Goal: Check status: Verify the current state of an ongoing process or item

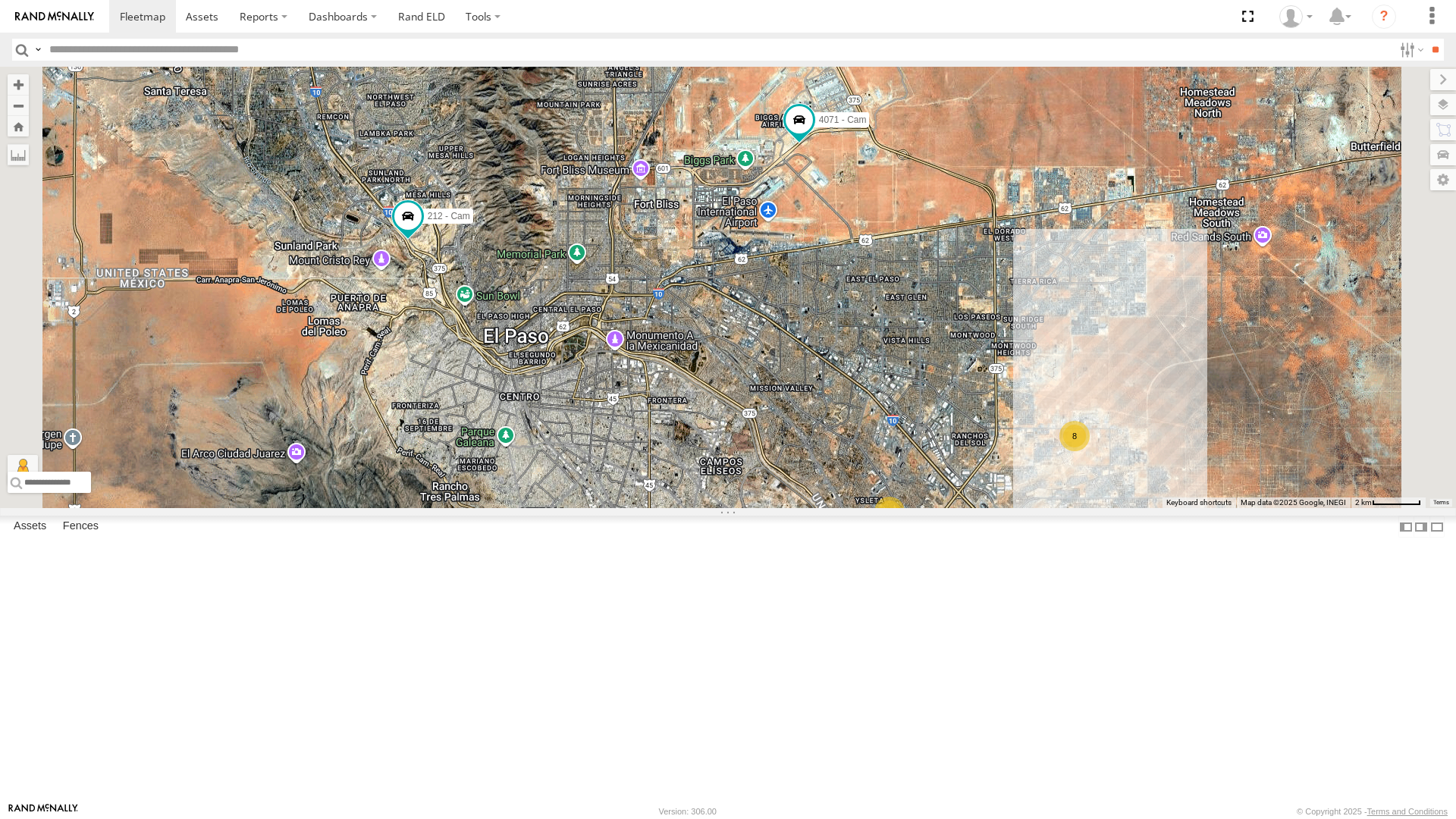
click at [0, 0] on div "442 - Cam" at bounding box center [0, 0] width 0 height 0
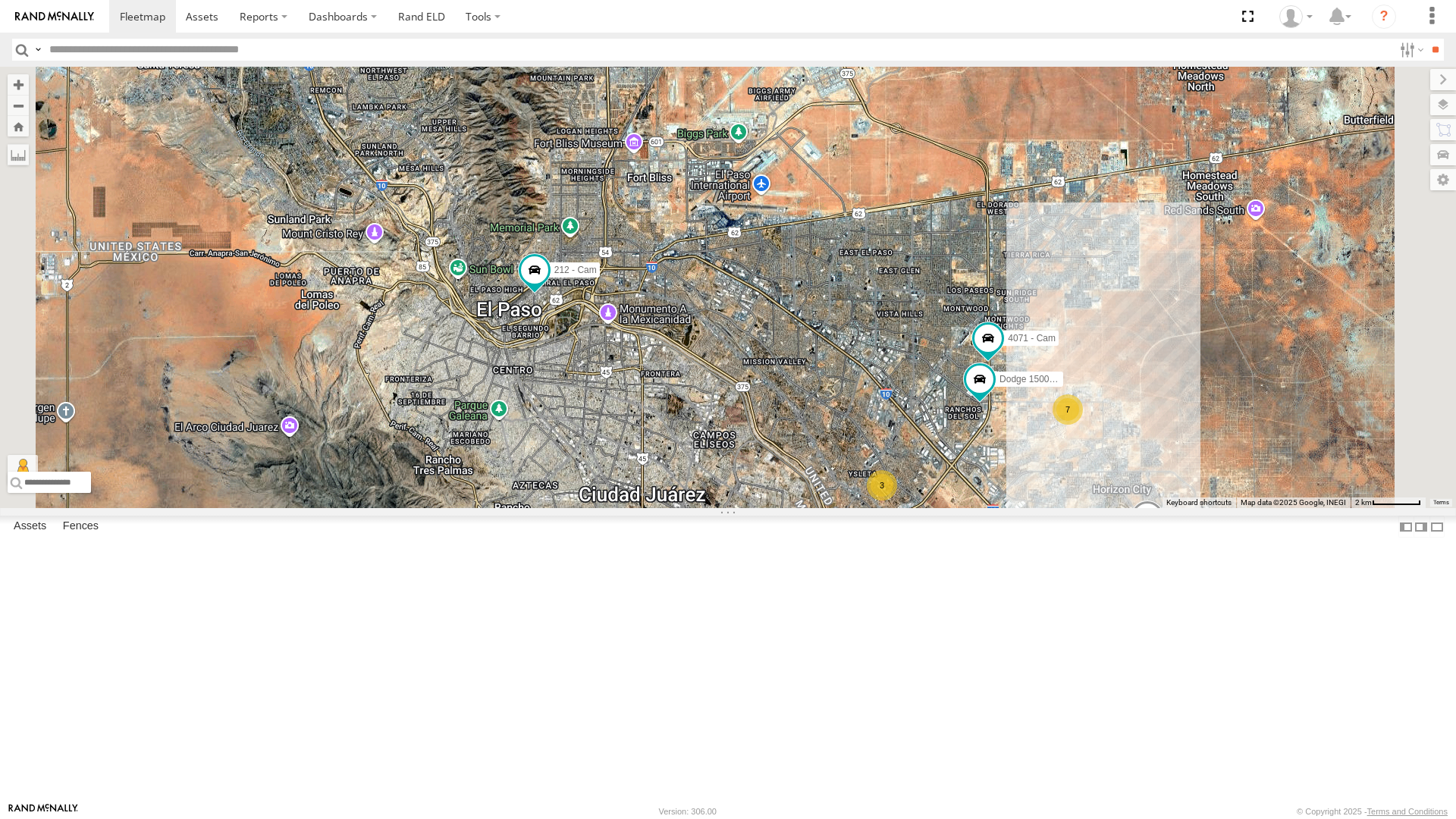
scroll to position [76, 0]
click at [0, 0] on div "4030 - Cam" at bounding box center [0, 0] width 0 height 0
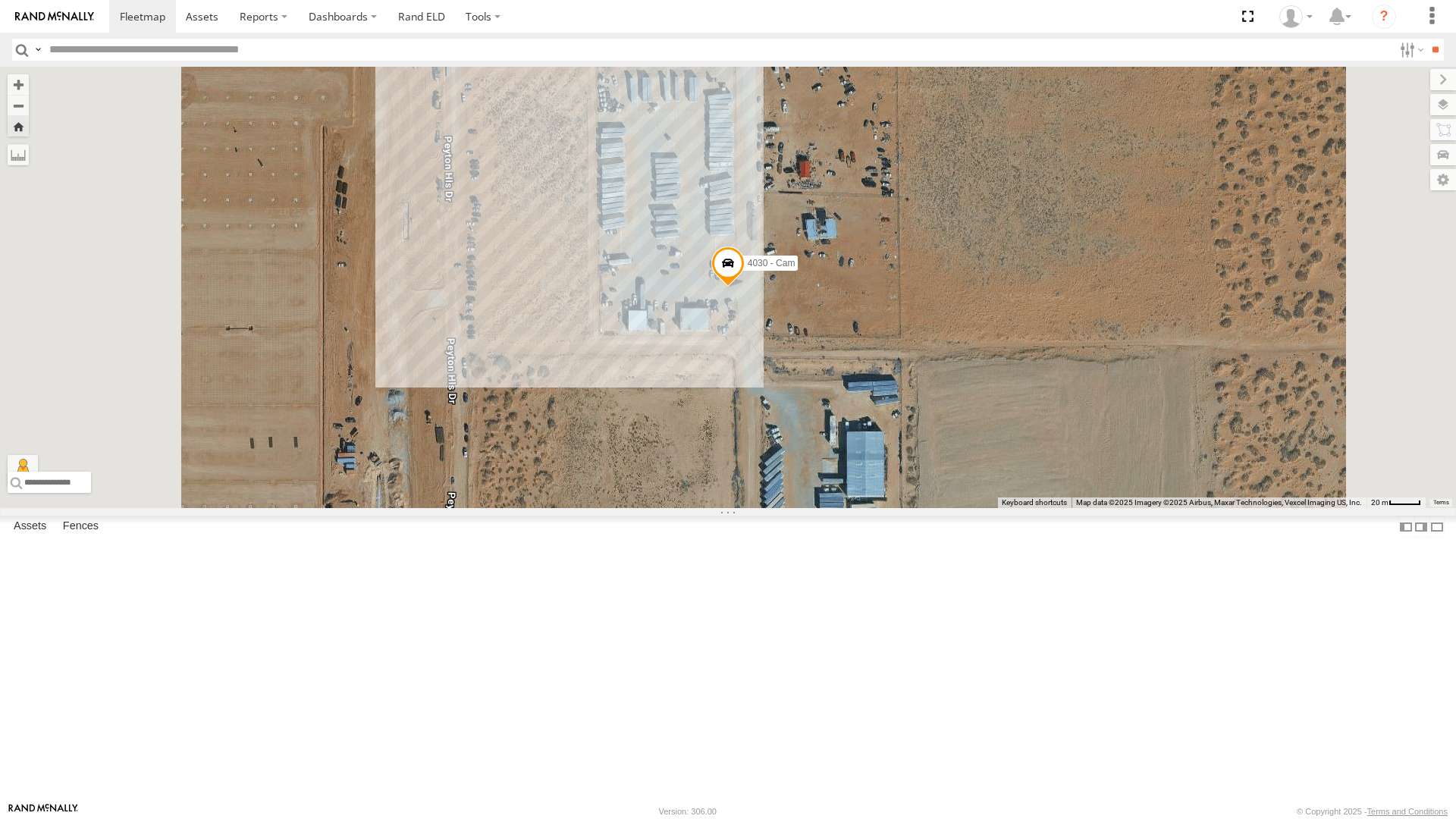
click at [745, 287] on span at bounding box center [728, 267] width 33 height 41
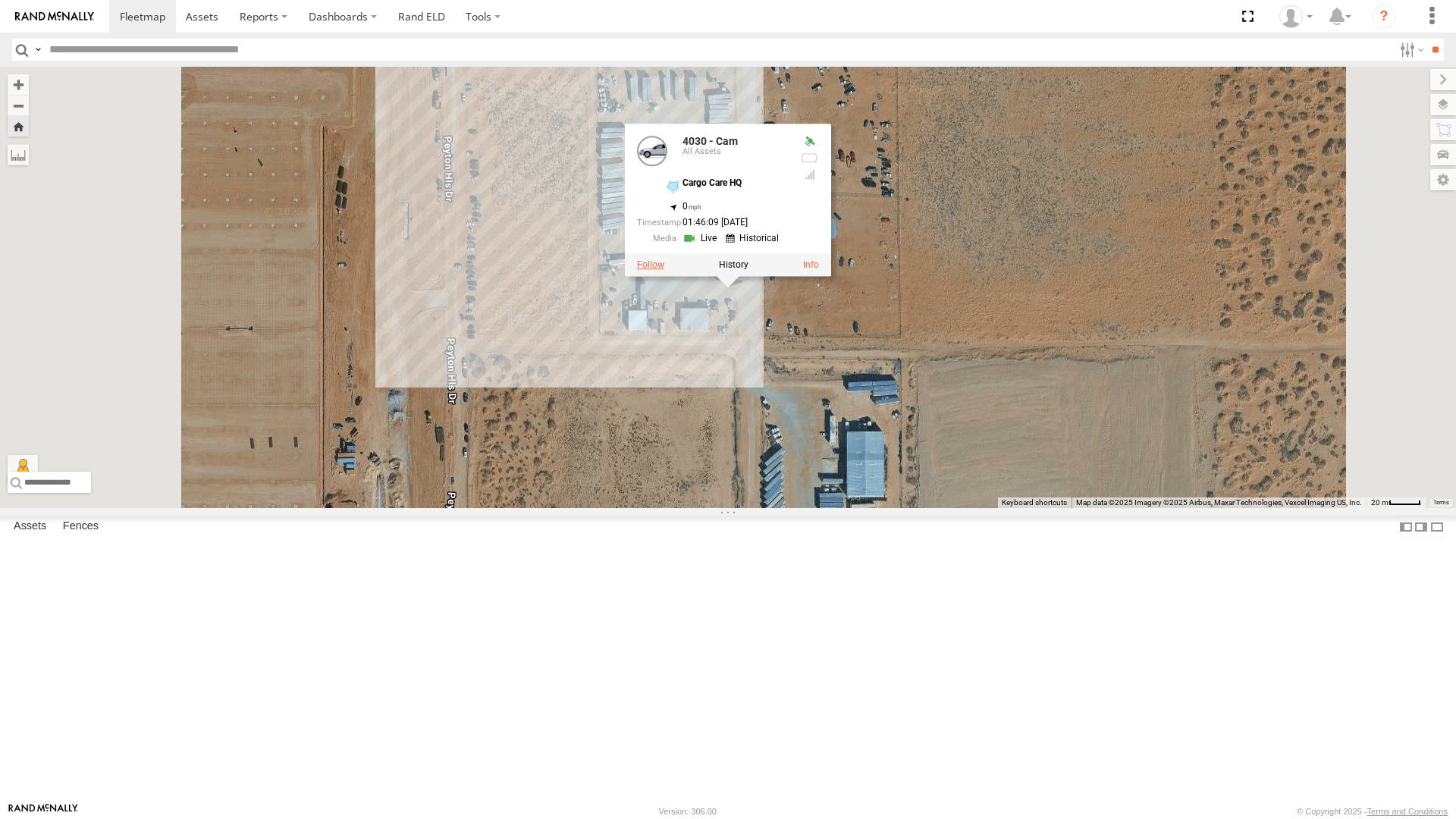
click at [664, 270] on label at bounding box center [651, 264] width 28 height 10
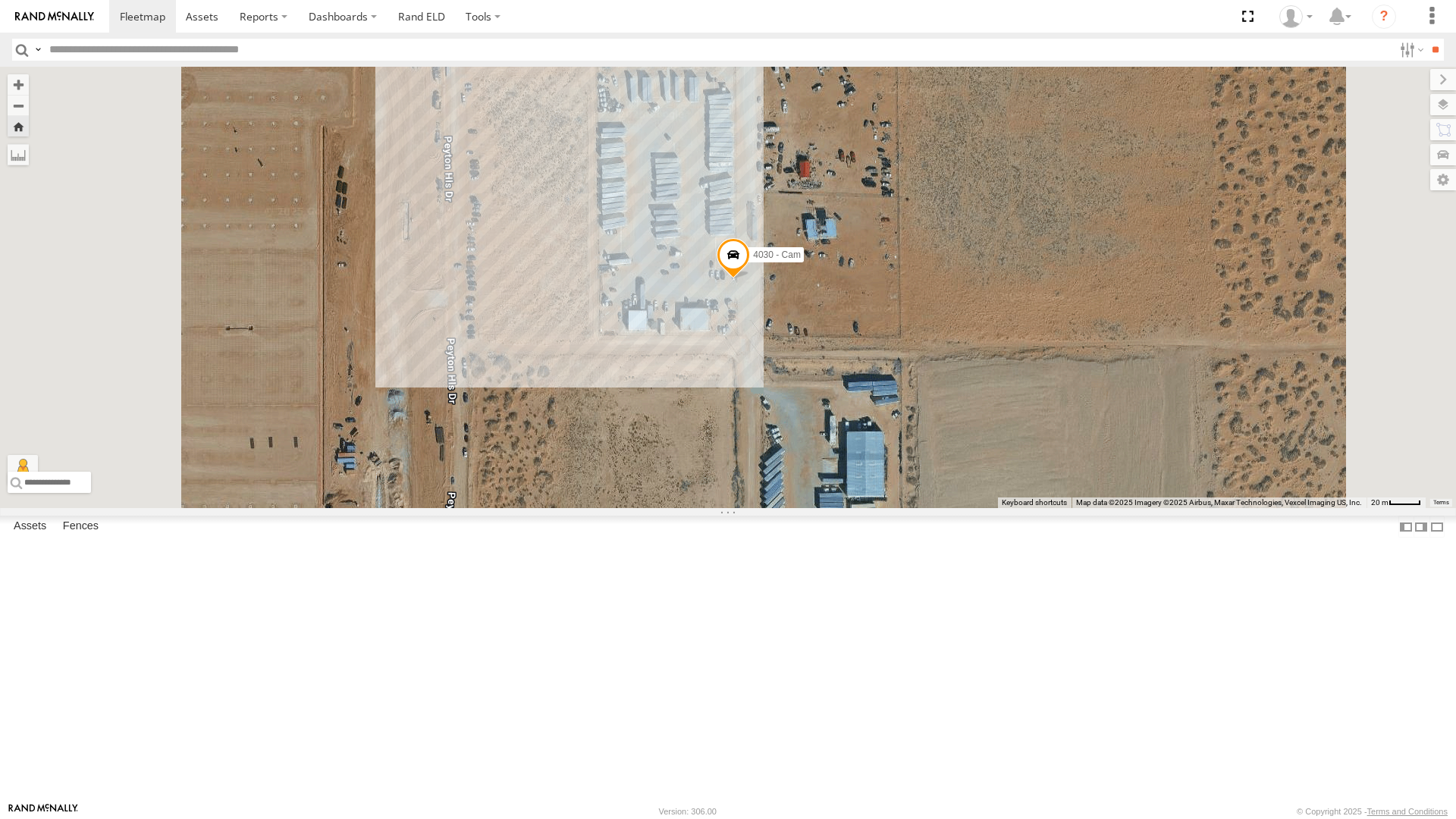
scroll to position [0, 0]
click at [0, 0] on div "4071 - Cam" at bounding box center [0, 0] width 0 height 0
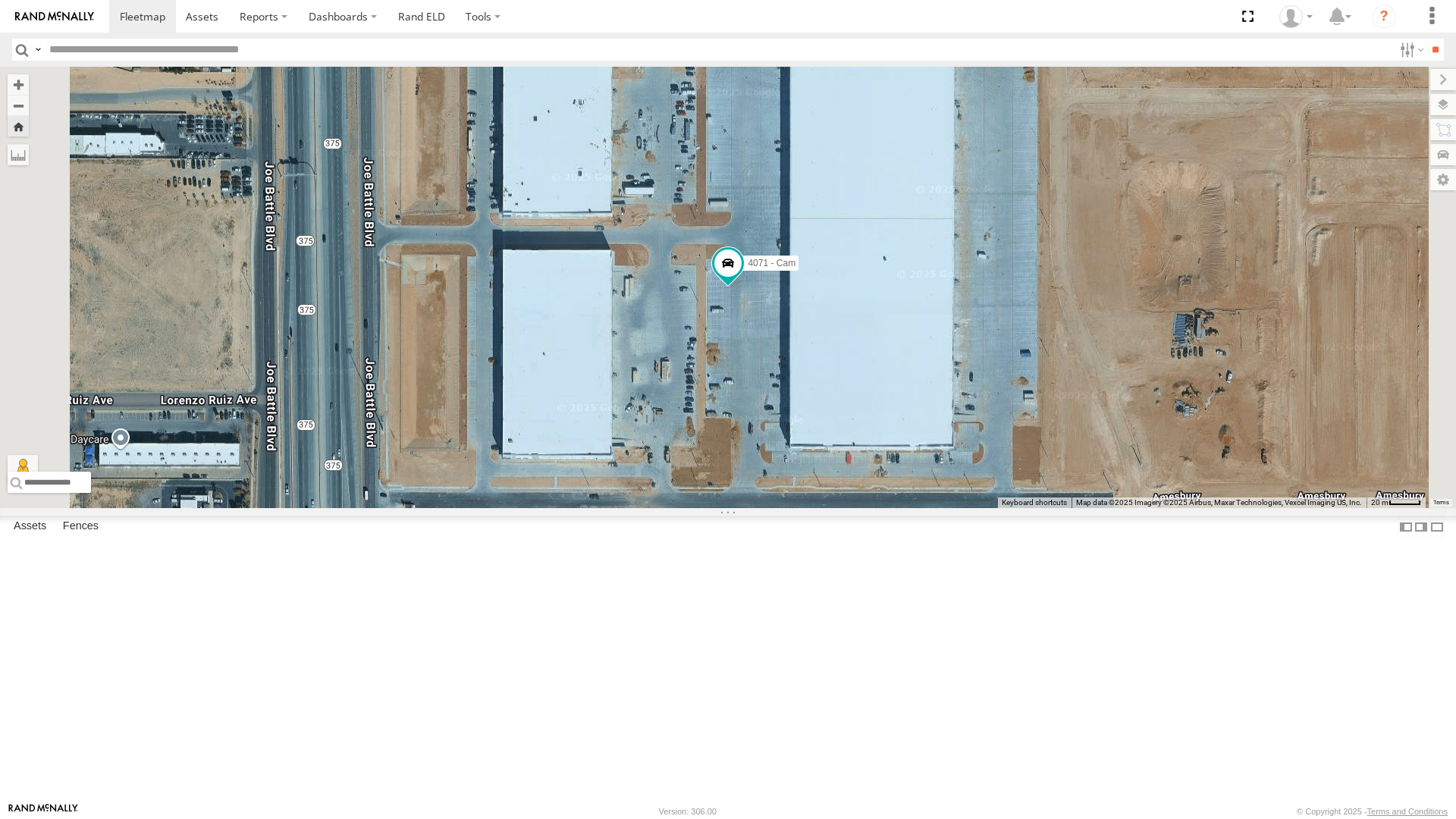
click at [0, 0] on div "4061 - Cam" at bounding box center [0, 0] width 0 height 0
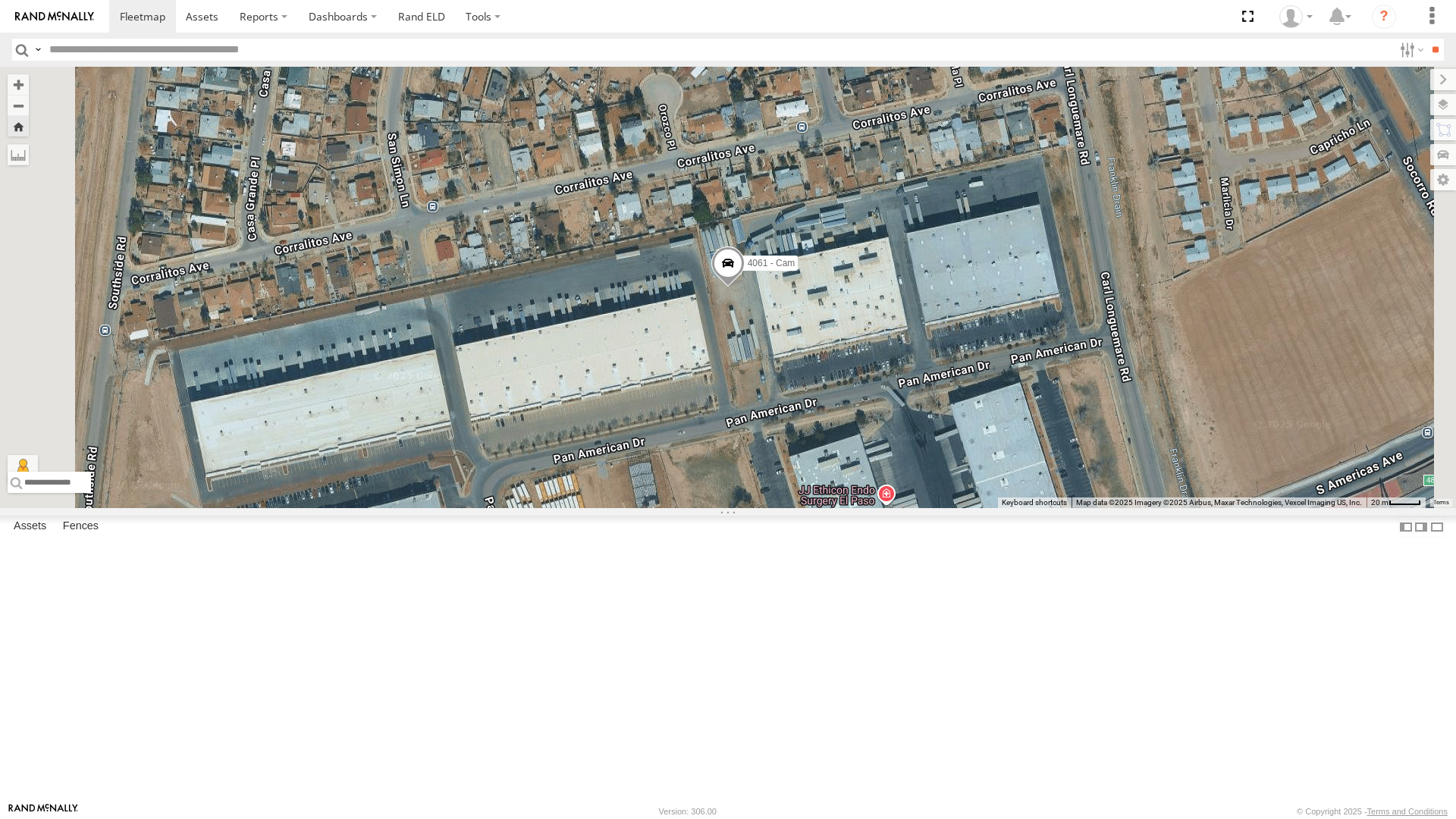
click at [0, 0] on div "4030 - Cam" at bounding box center [0, 0] width 0 height 0
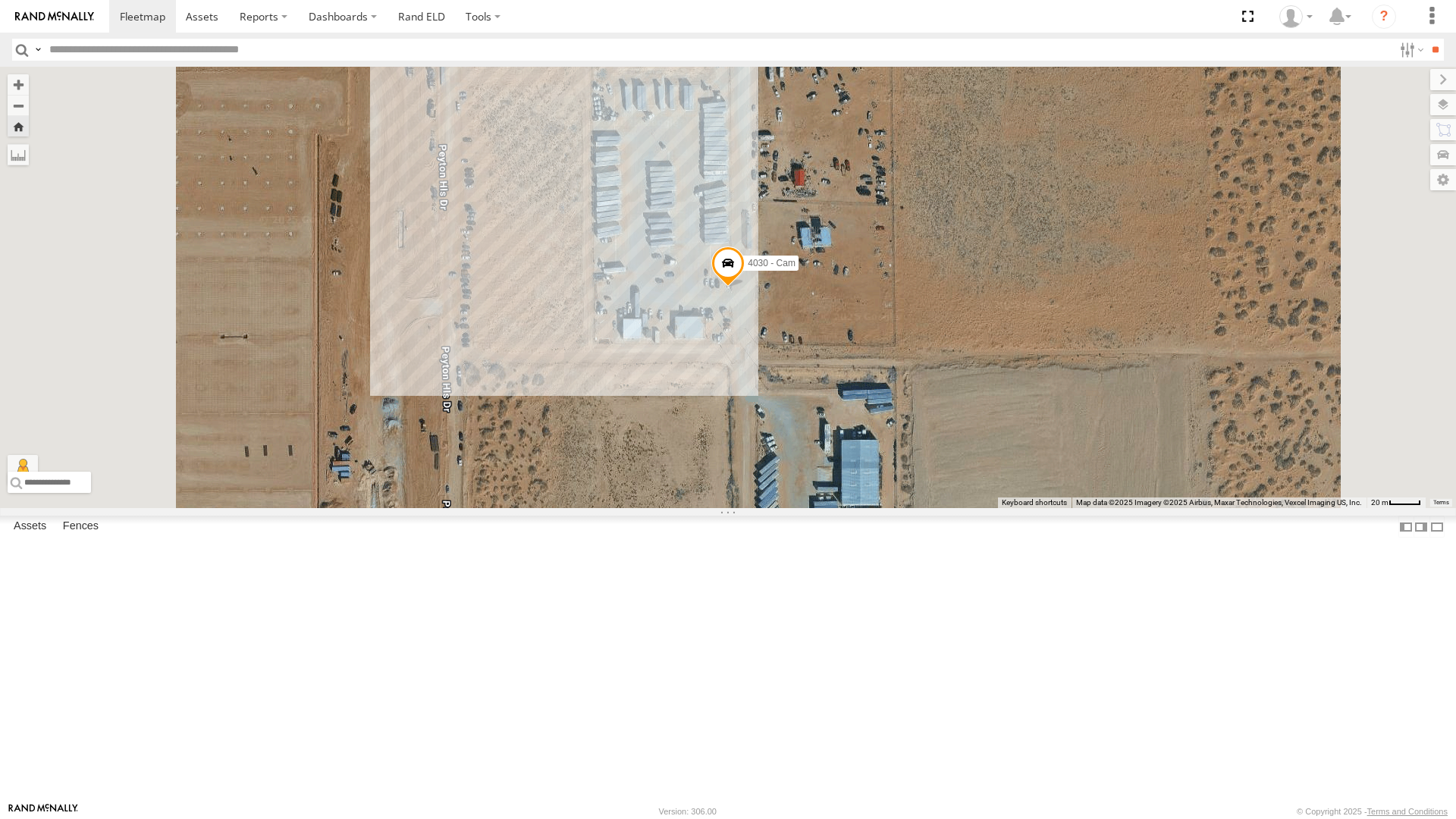
click at [745, 287] on span at bounding box center [728, 267] width 33 height 41
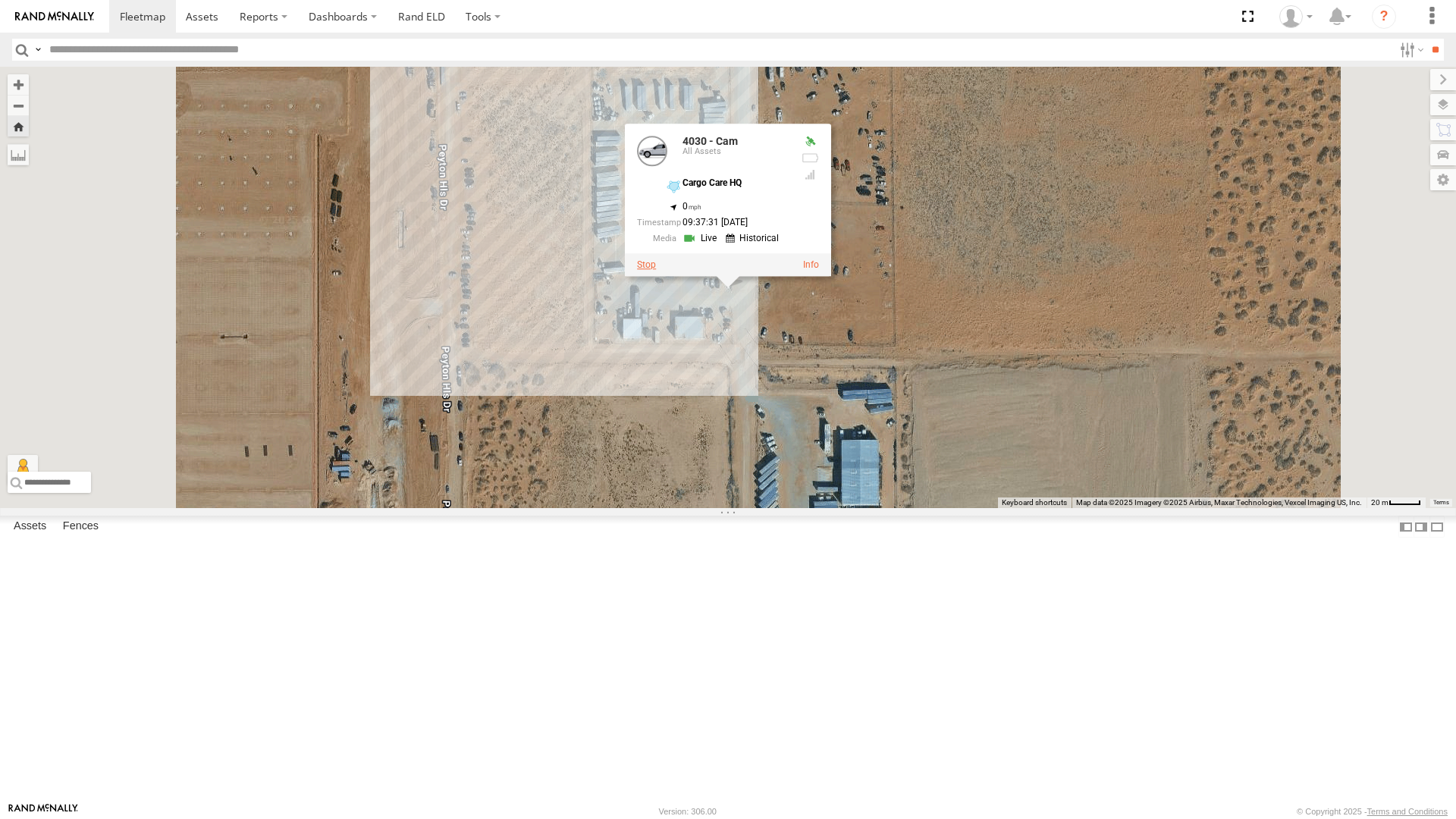
click at [656, 270] on label at bounding box center [647, 264] width 19 height 10
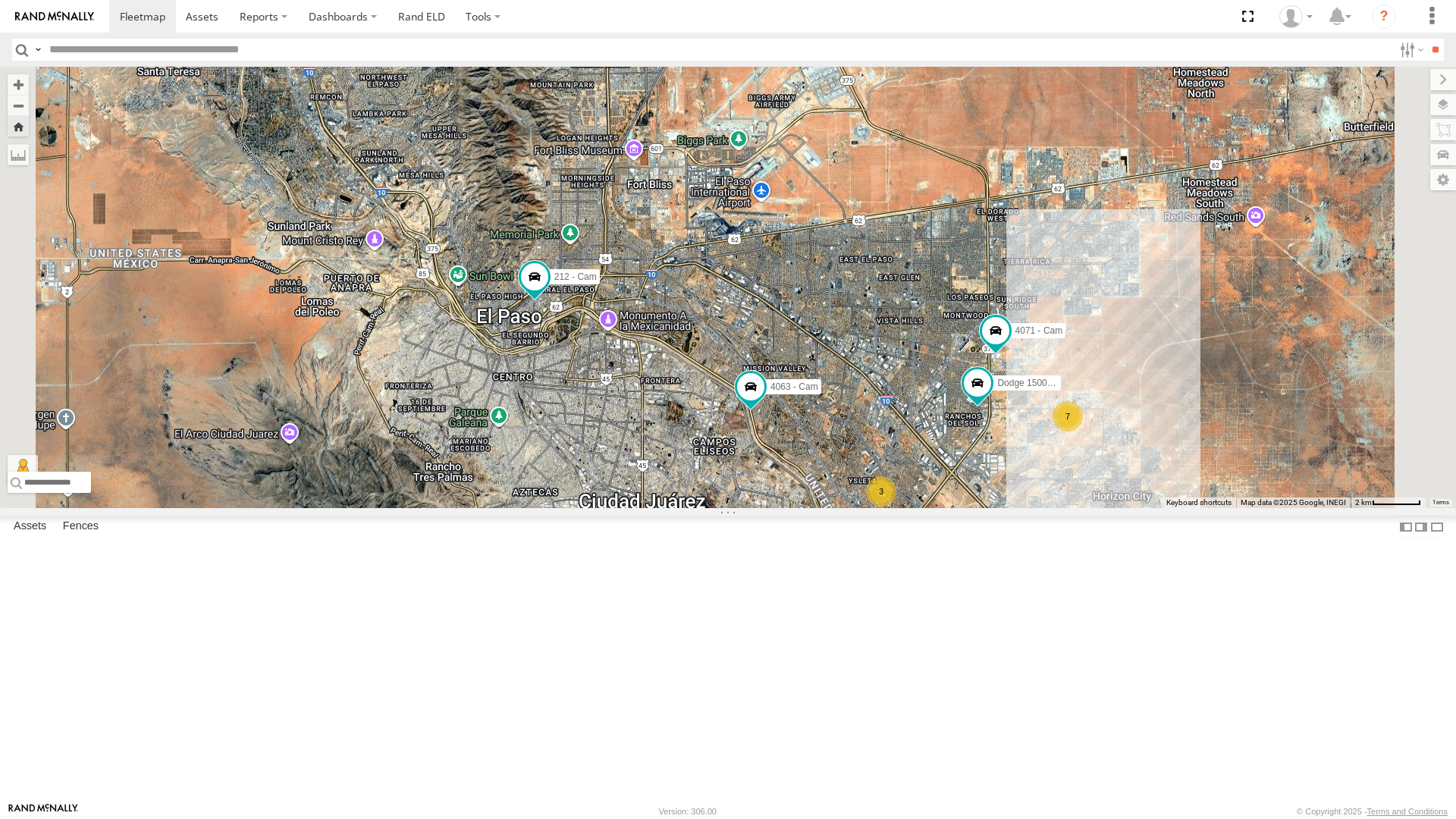
click at [0, 0] on div "4063 - Cam" at bounding box center [0, 0] width 0 height 0
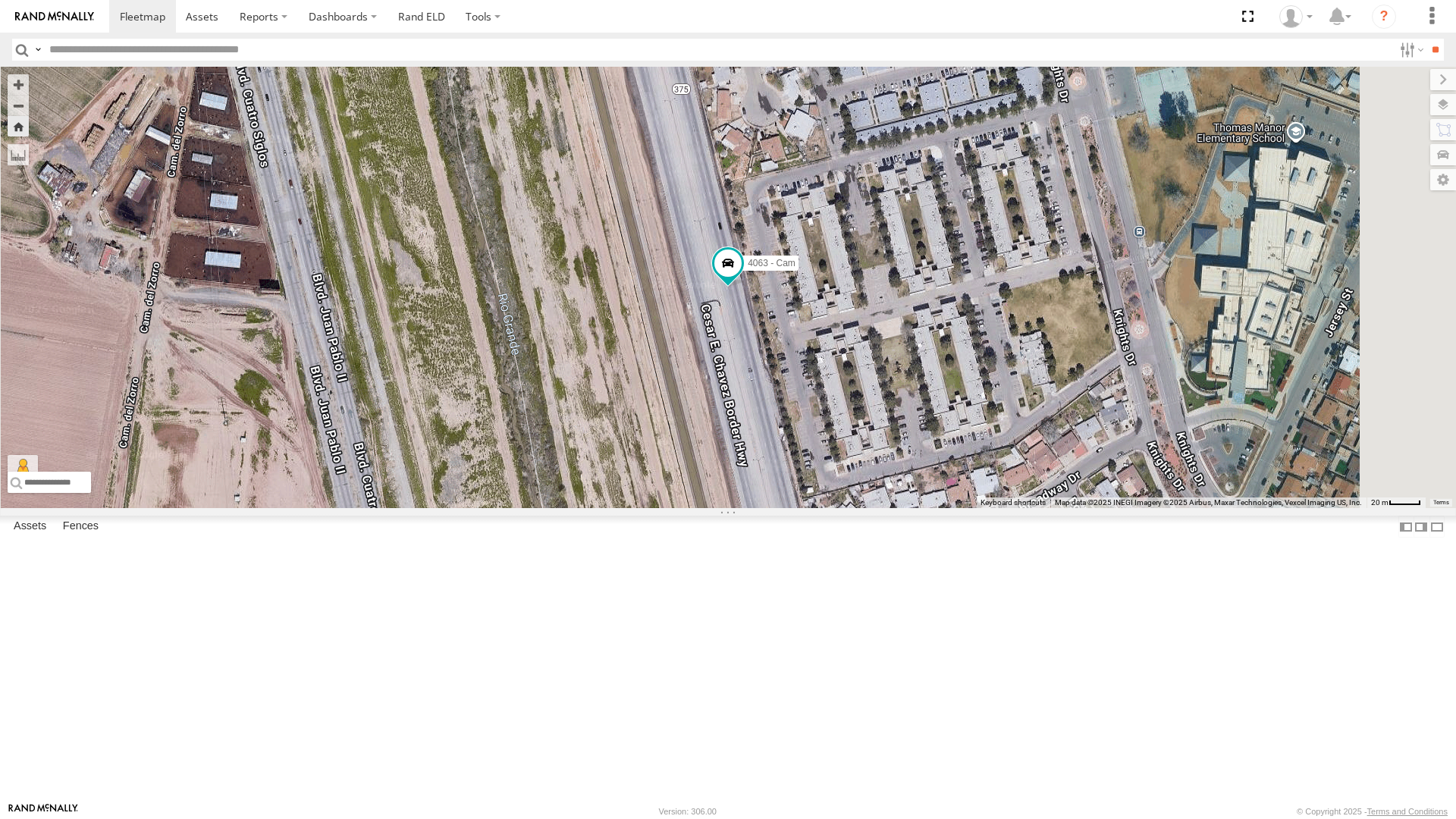
click at [0, 0] on div "4061 - Cam" at bounding box center [0, 0] width 0 height 0
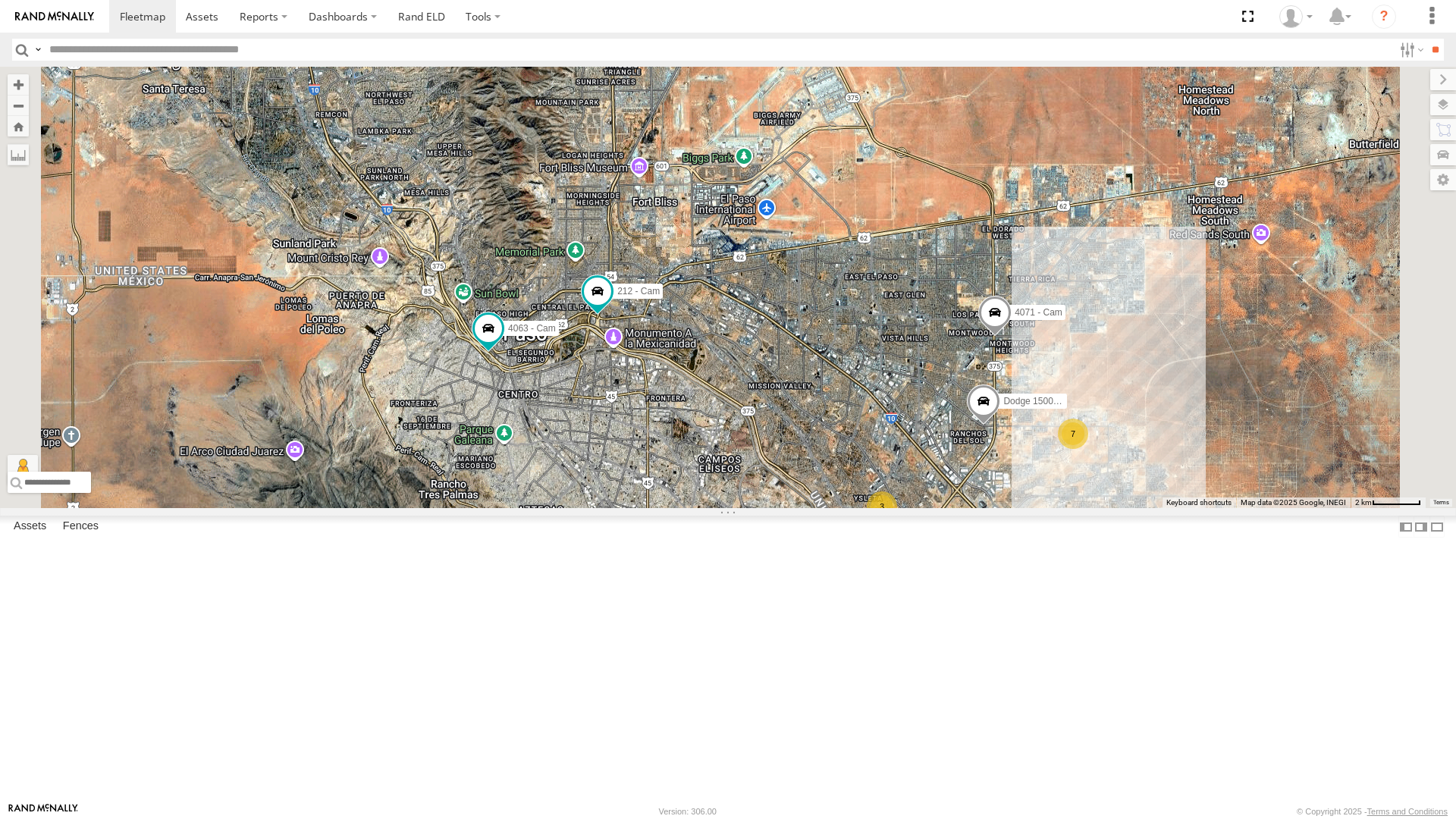
click at [0, 0] on div "4030 - Cam" at bounding box center [0, 0] width 0 height 0
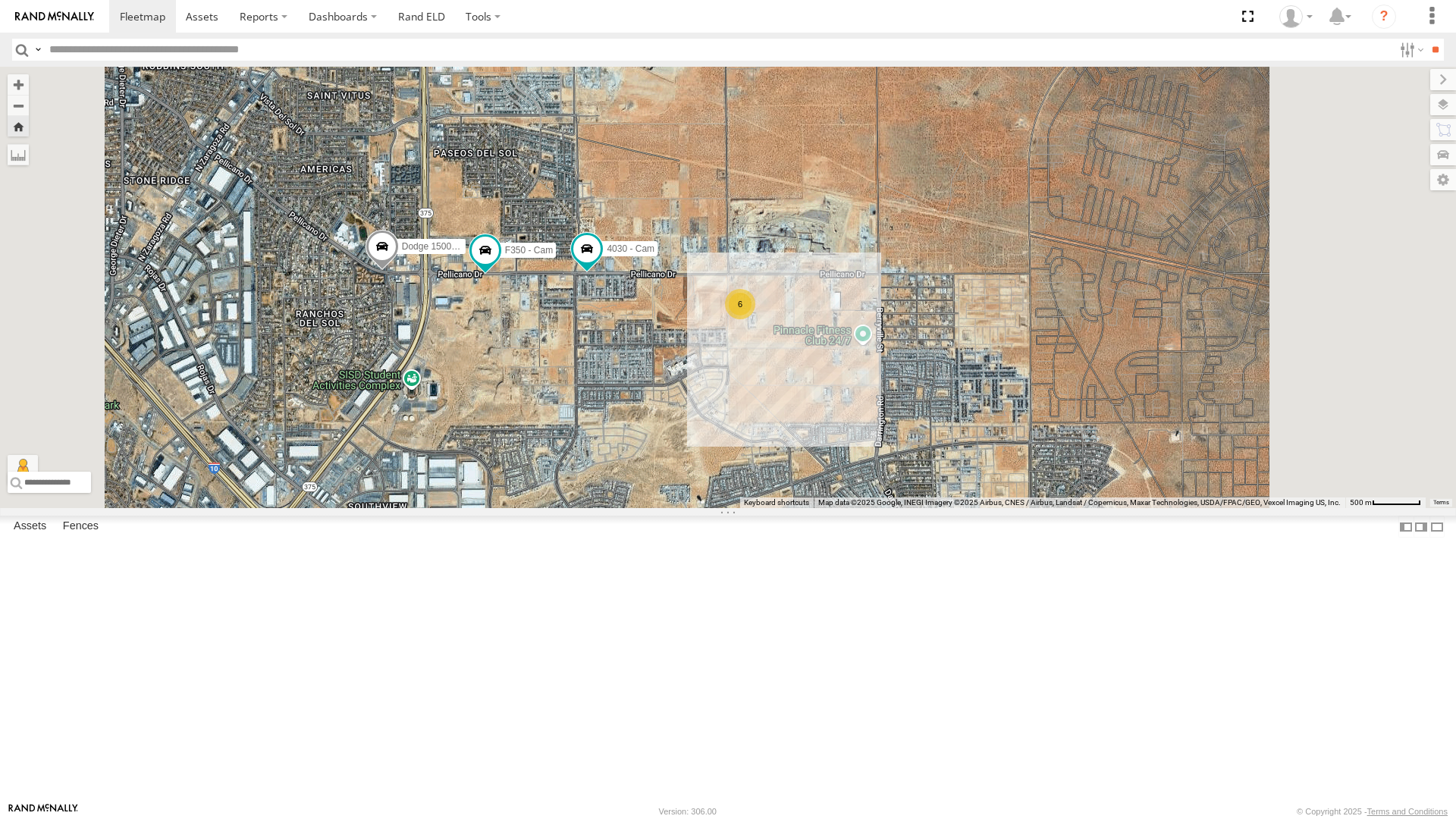
click at [0, 0] on div "4061 - Cam" at bounding box center [0, 0] width 0 height 0
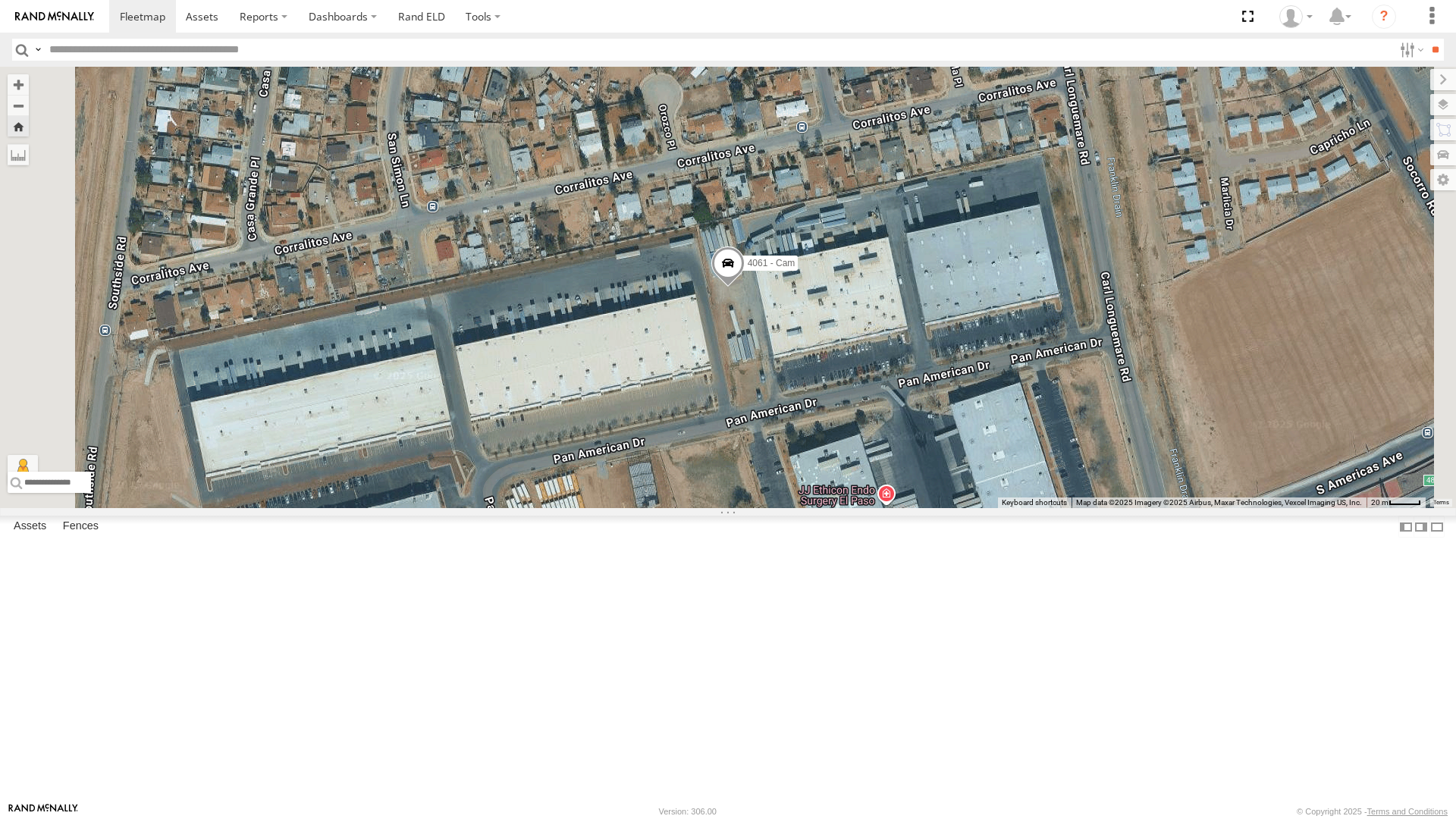
click at [745, 287] on span at bounding box center [728, 267] width 33 height 41
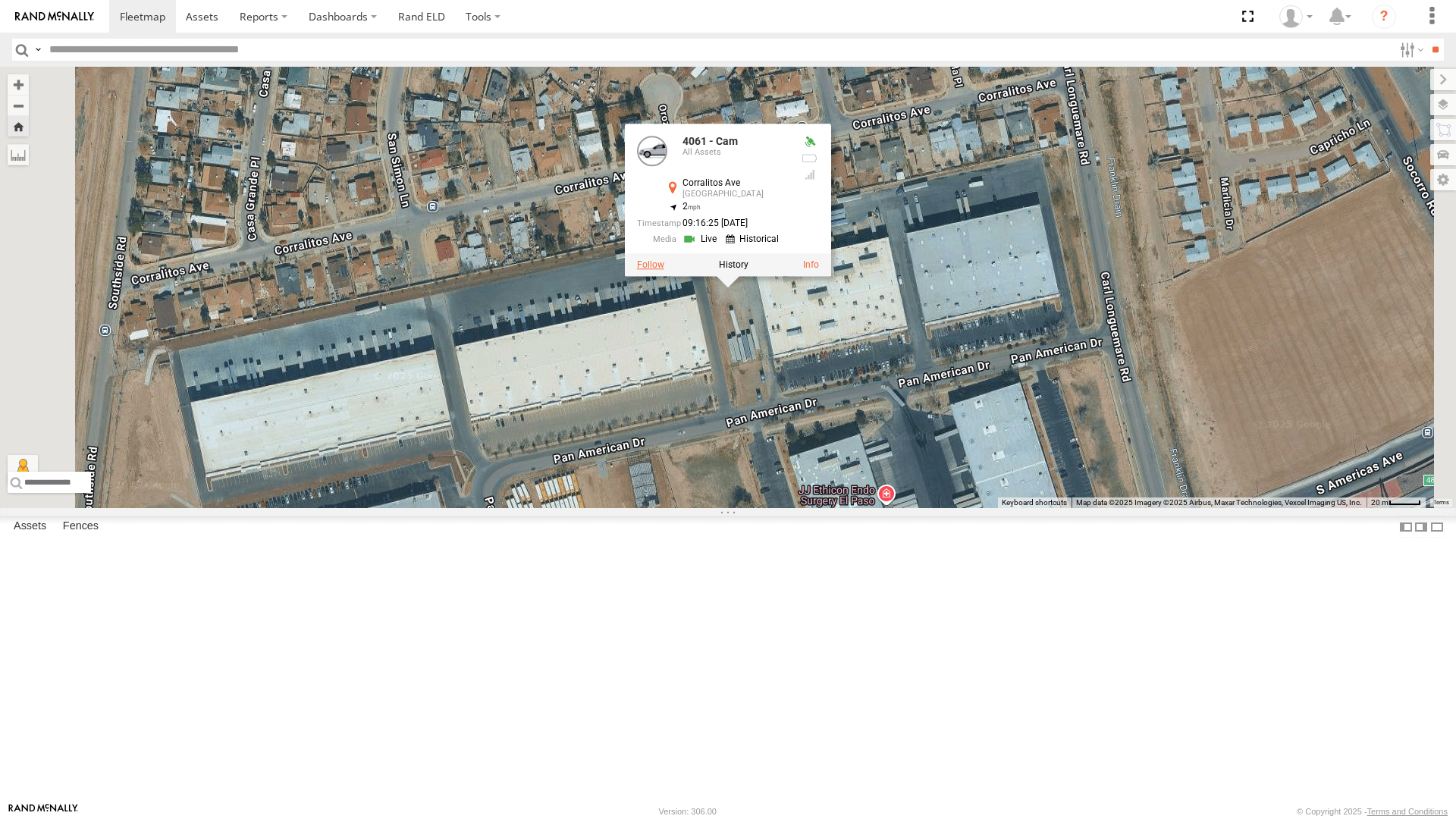
click at [664, 270] on label at bounding box center [651, 264] width 28 height 10
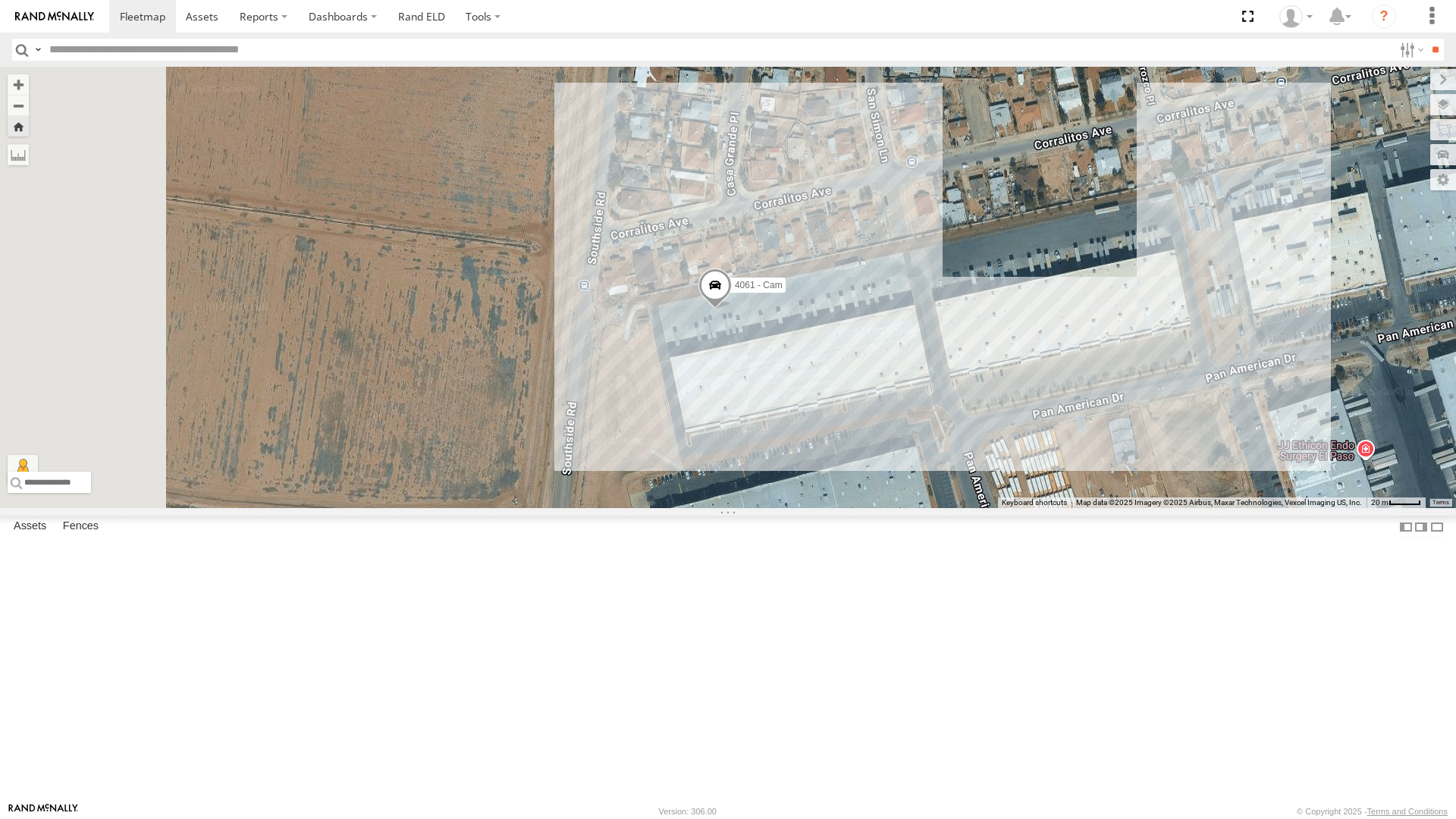
click at [0, 0] on div "4067 - Cam" at bounding box center [0, 0] width 0 height 0
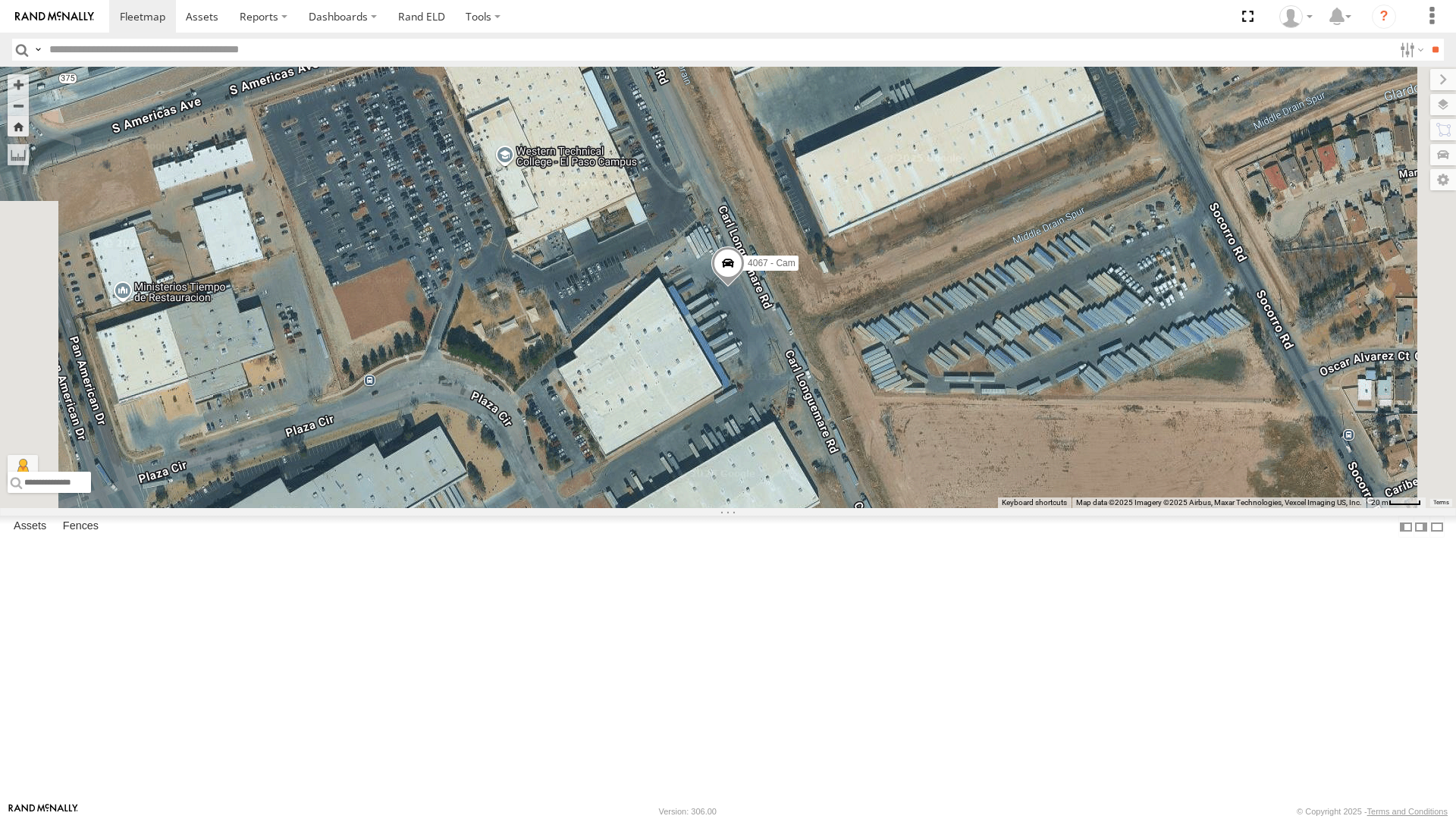
click at [0, 0] on div "4061 - Cam" at bounding box center [0, 0] width 0 height 0
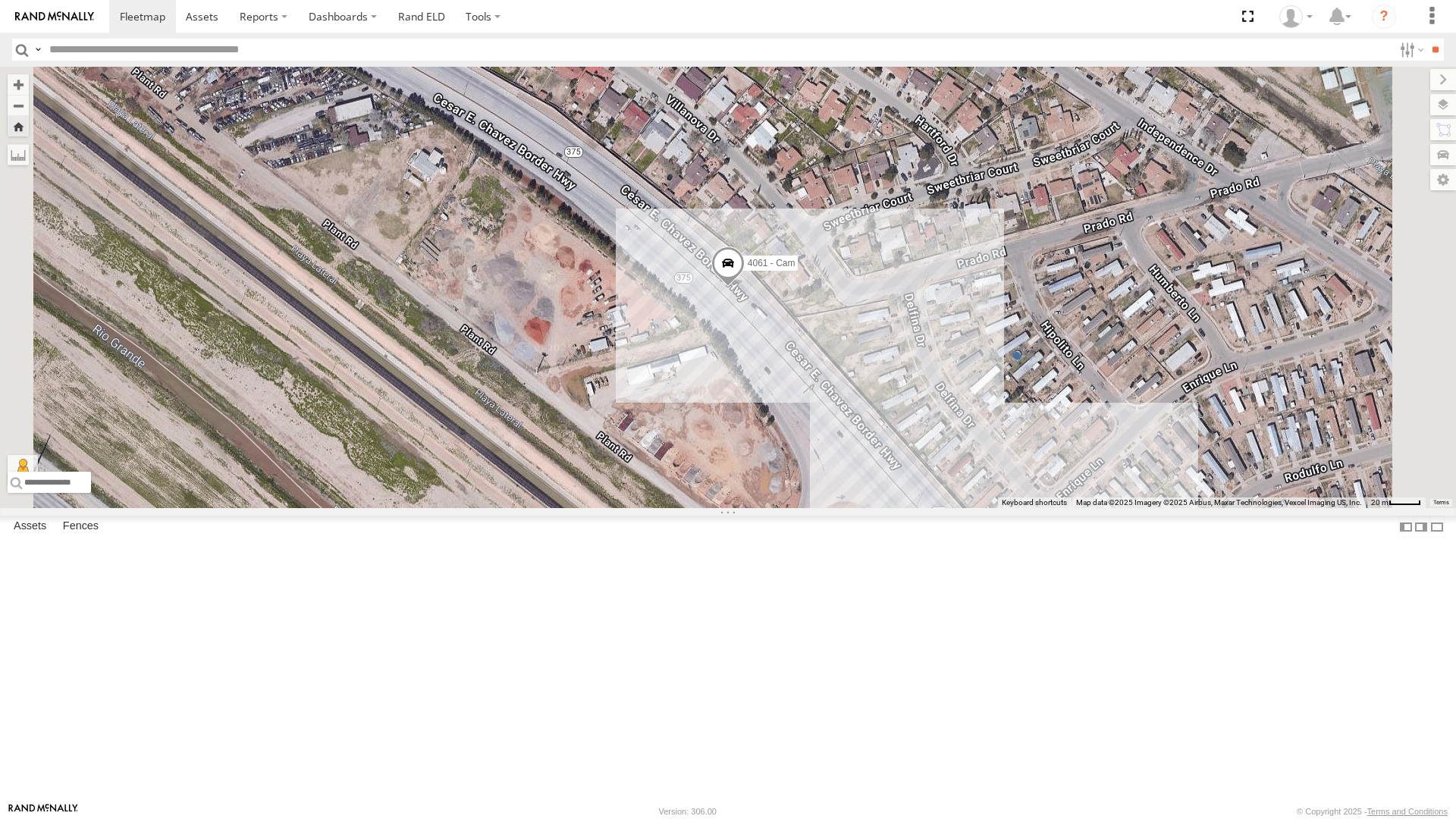
click at [0, 0] on div "442 - Cam" at bounding box center [0, 0] width 0 height 0
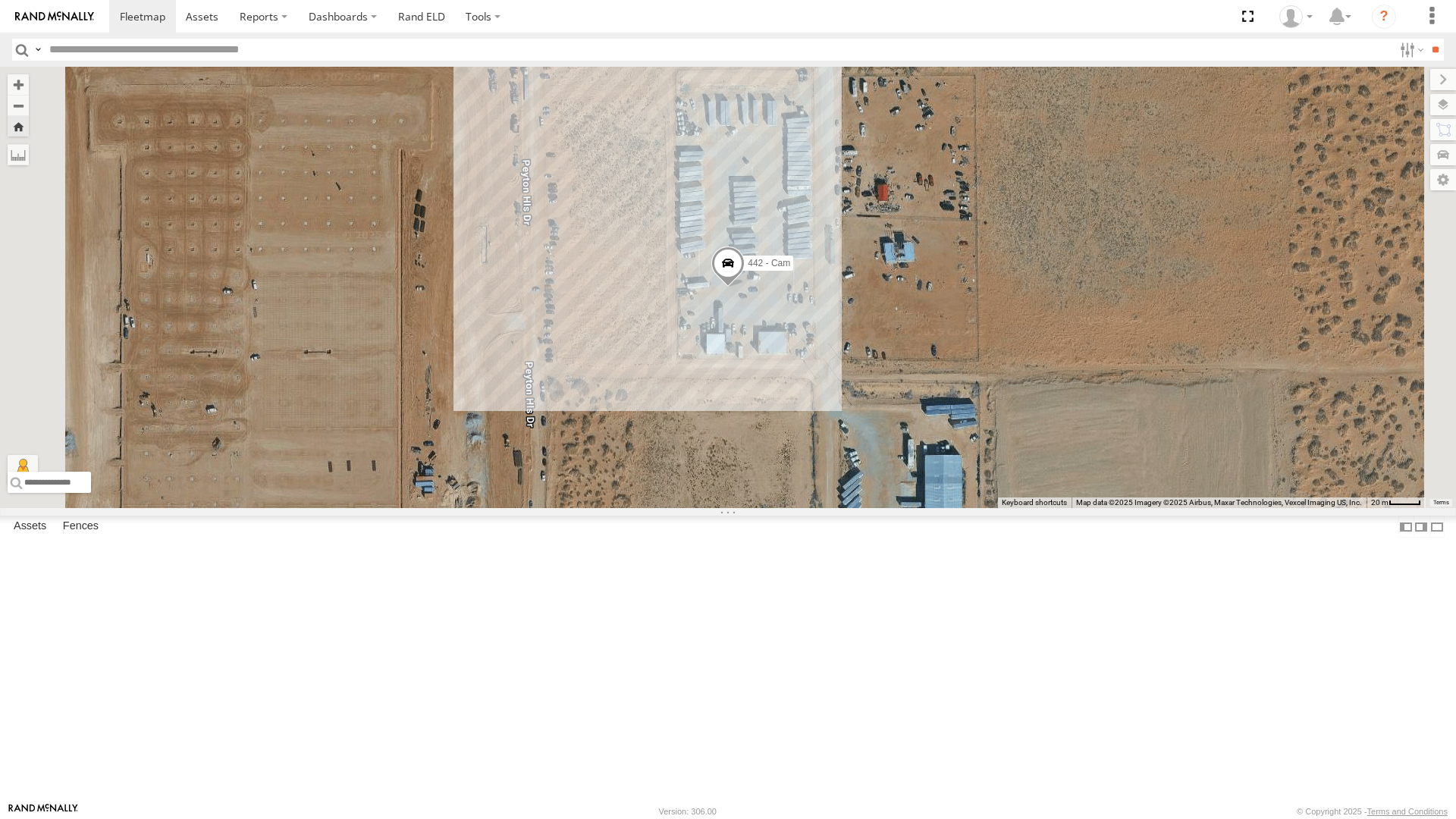
click at [0, 0] on div "4030 - Cam" at bounding box center [0, 0] width 0 height 0
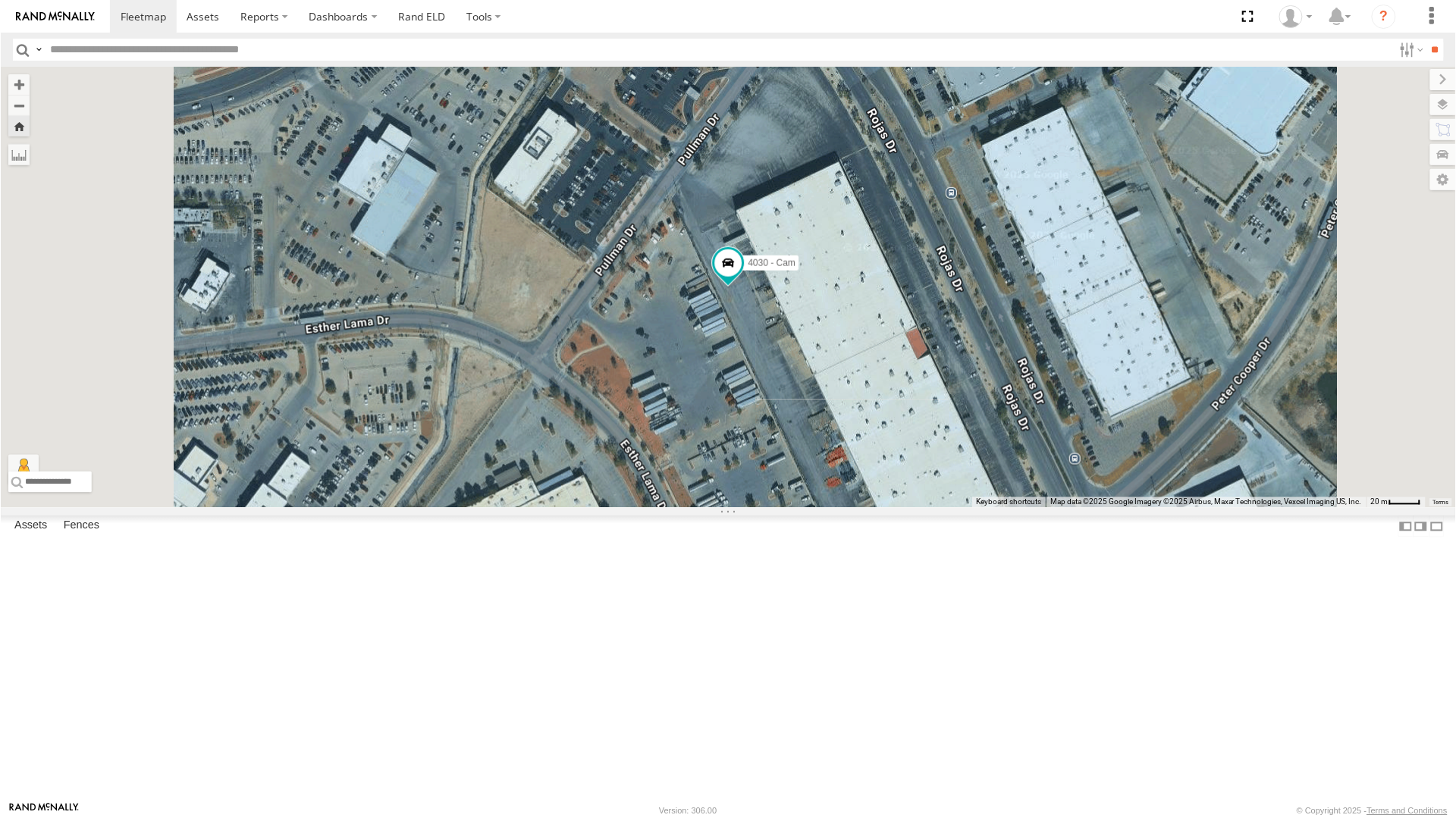
scroll to position [76, 0]
click at [0, 0] on div "4067 - Cam" at bounding box center [0, 0] width 0 height 0
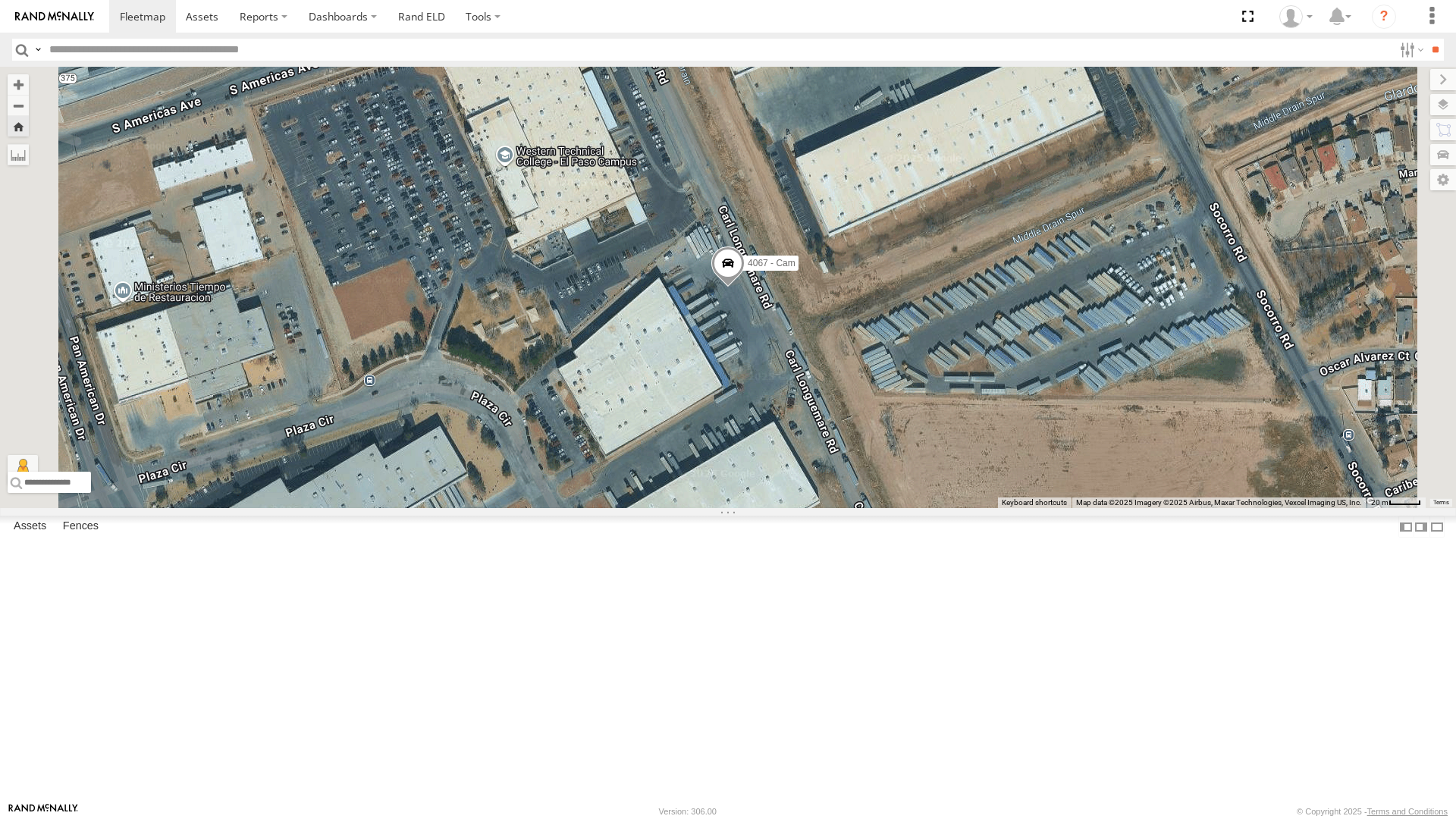
click at [745, 287] on span at bounding box center [728, 267] width 33 height 41
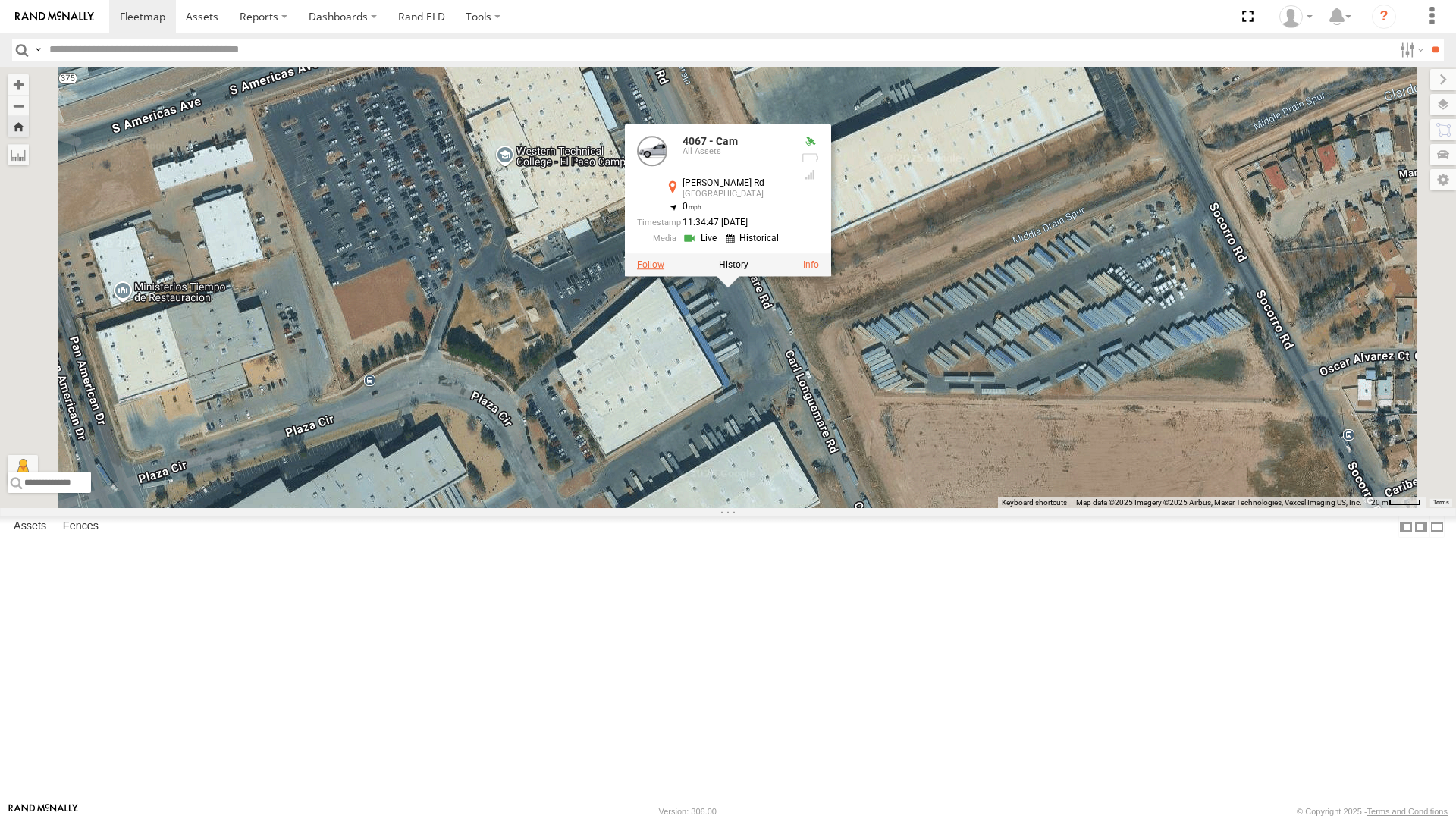
click at [664, 270] on label at bounding box center [651, 264] width 28 height 10
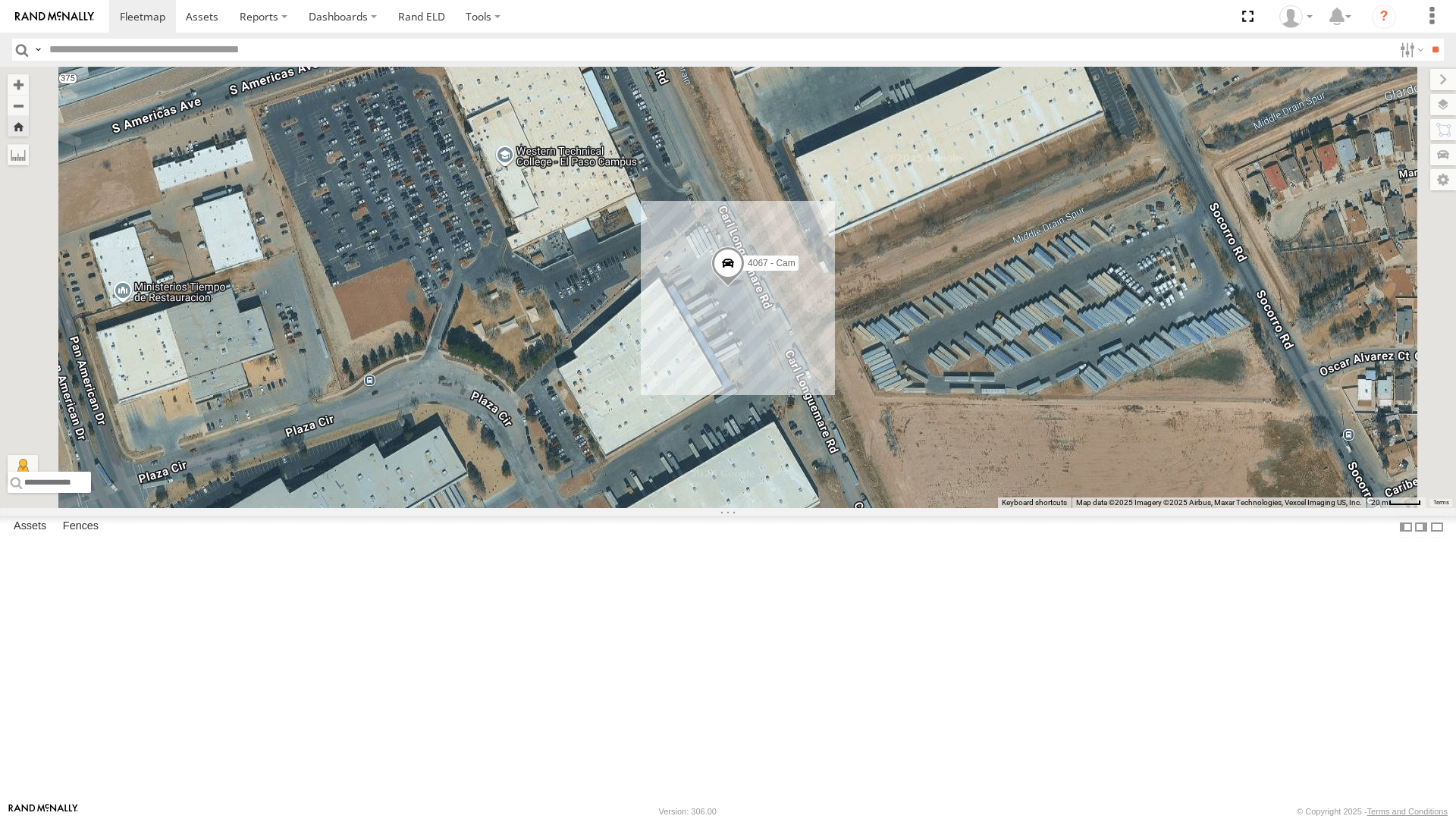
click at [0, 0] on div "4069 - Cam" at bounding box center [0, 0] width 0 height 0
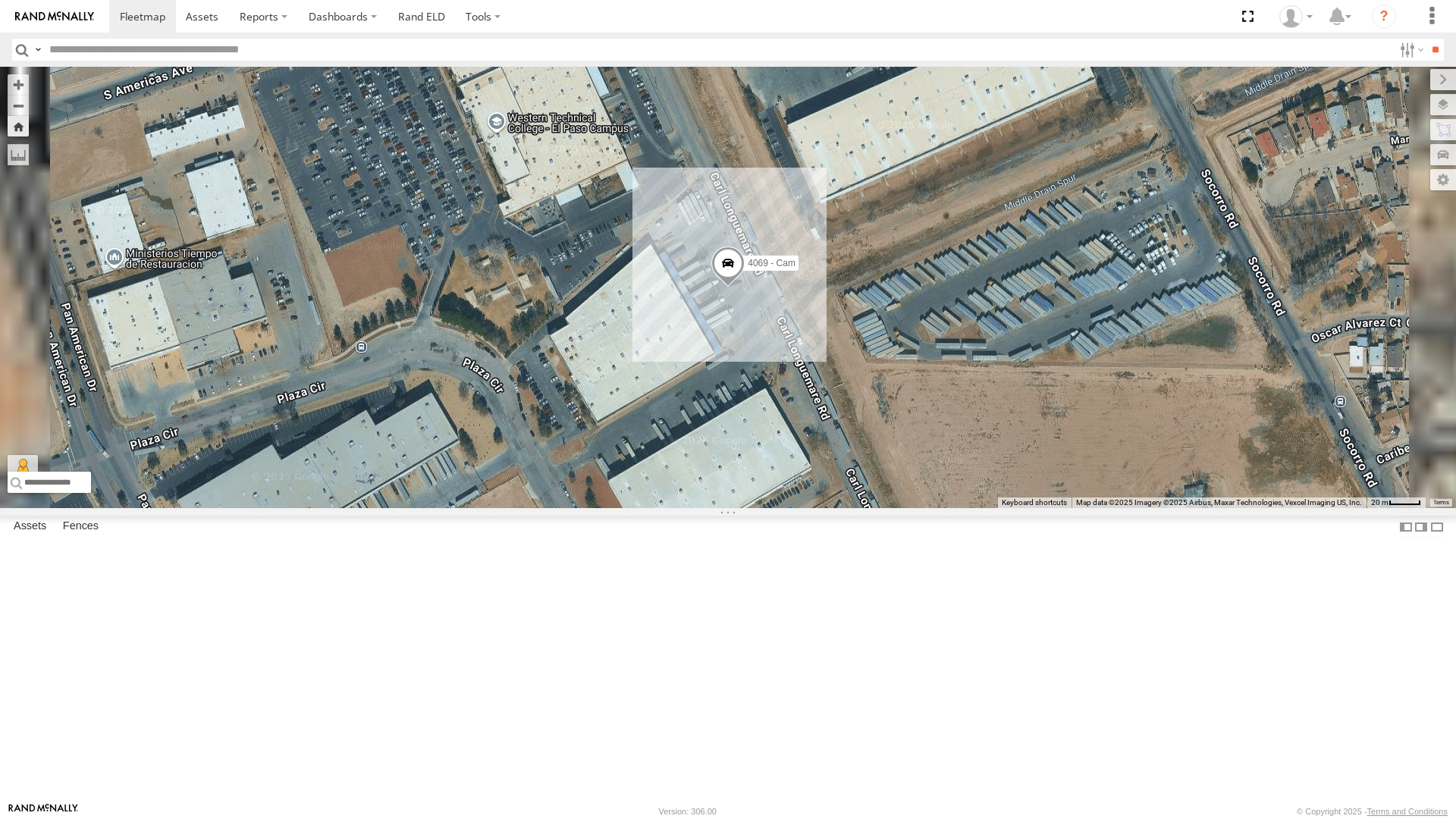
click at [0, 0] on div "All Assets" at bounding box center [0, 0] width 0 height 0
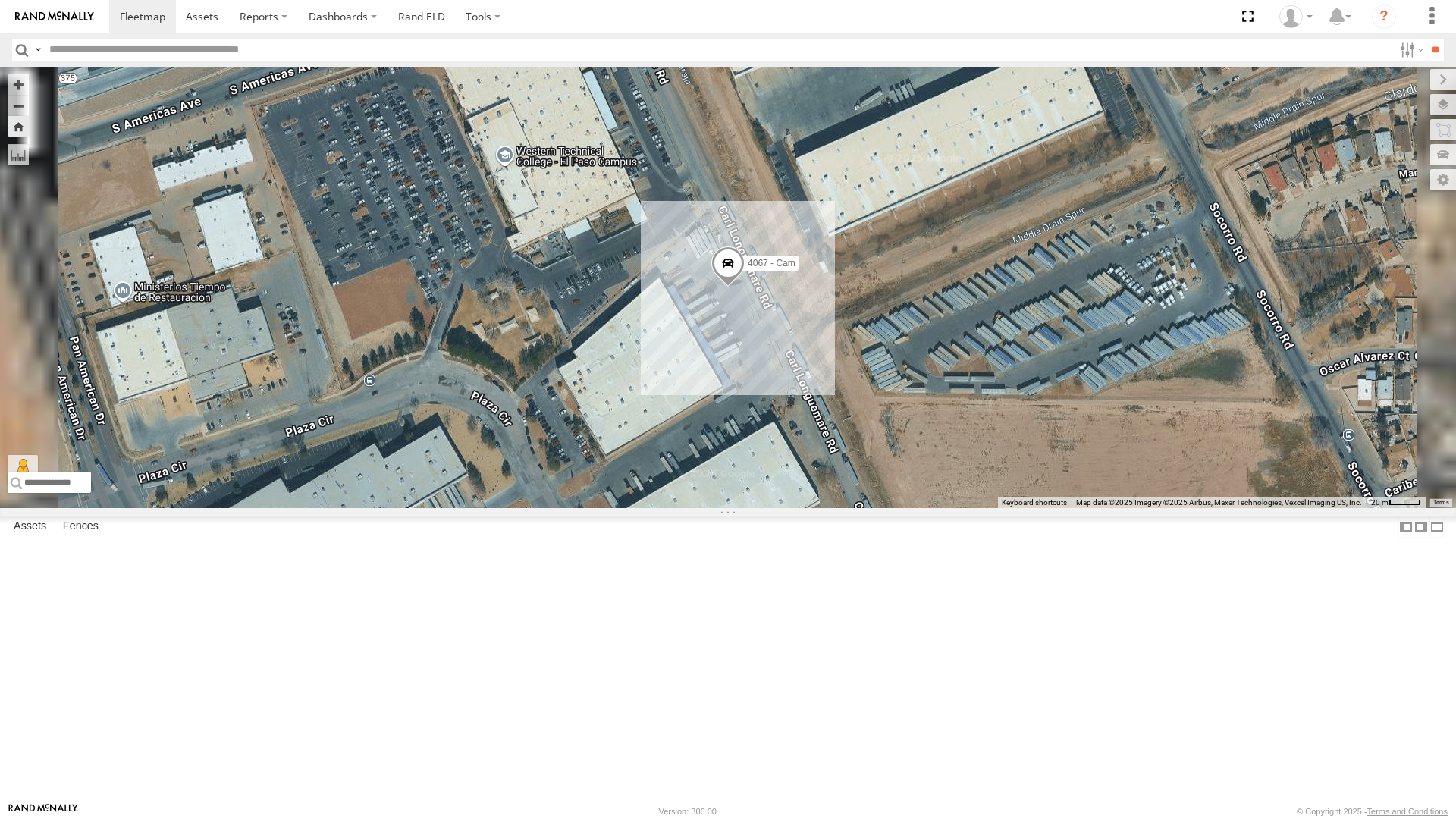
click at [0, 0] on div "4061 - Cam" at bounding box center [0, 0] width 0 height 0
